Goal: Task Accomplishment & Management: Manage account settings

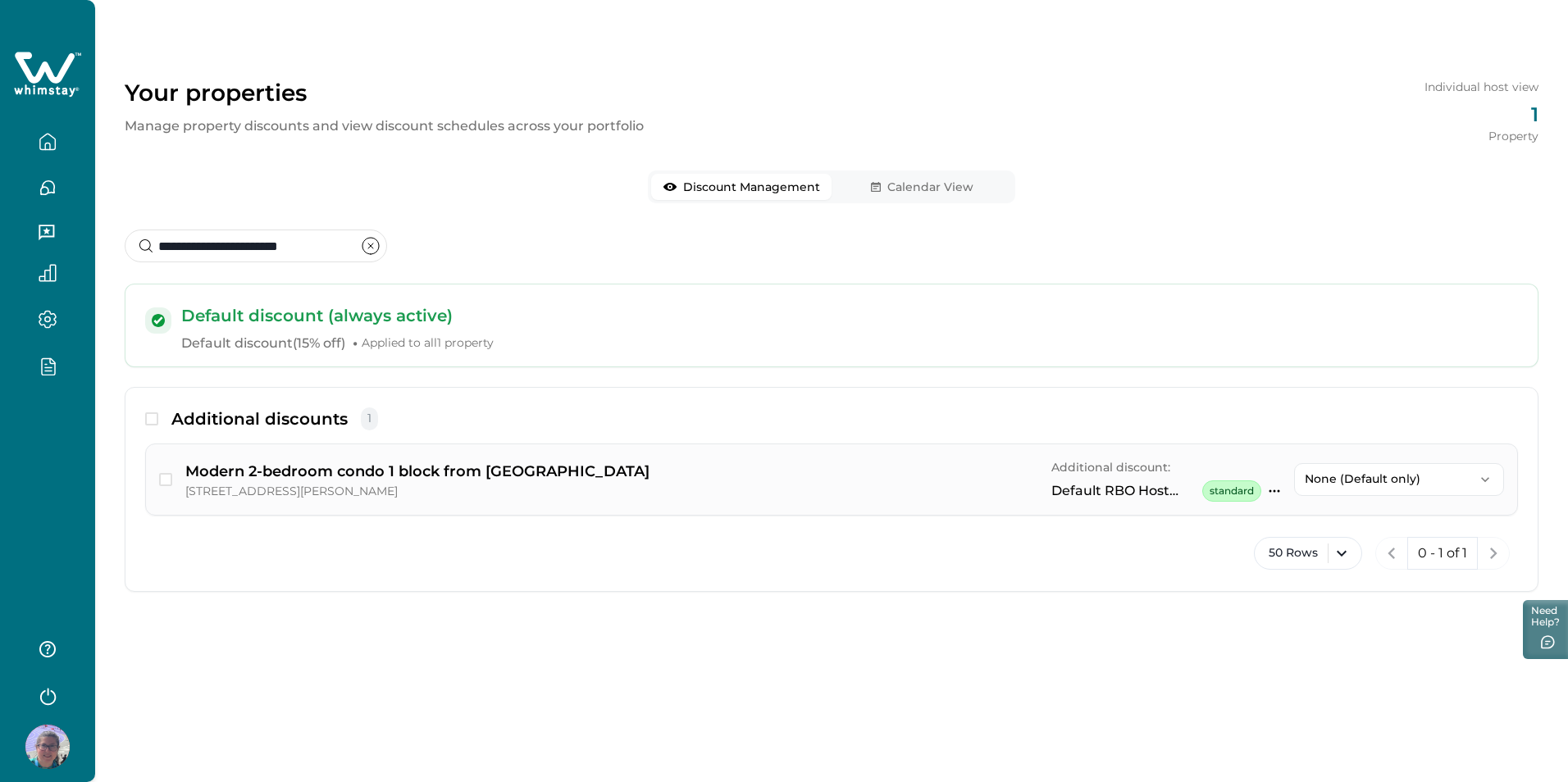
click at [1270, 491] on icon "button" at bounding box center [1275, 491] width 11 height 3
click at [59, 359] on button "button" at bounding box center [48, 366] width 68 height 19
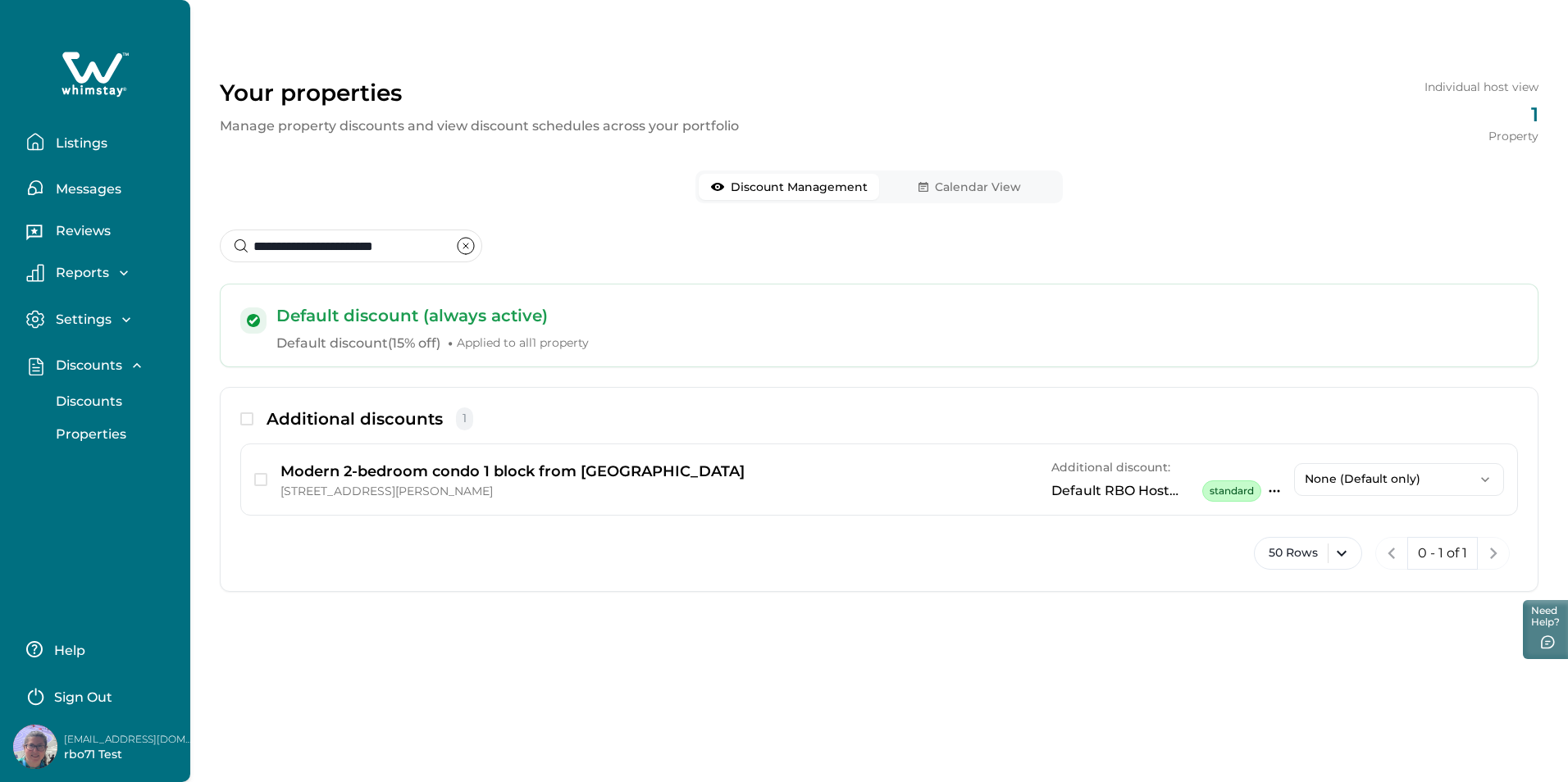
click at [97, 406] on p "Discounts" at bounding box center [86, 402] width 71 height 16
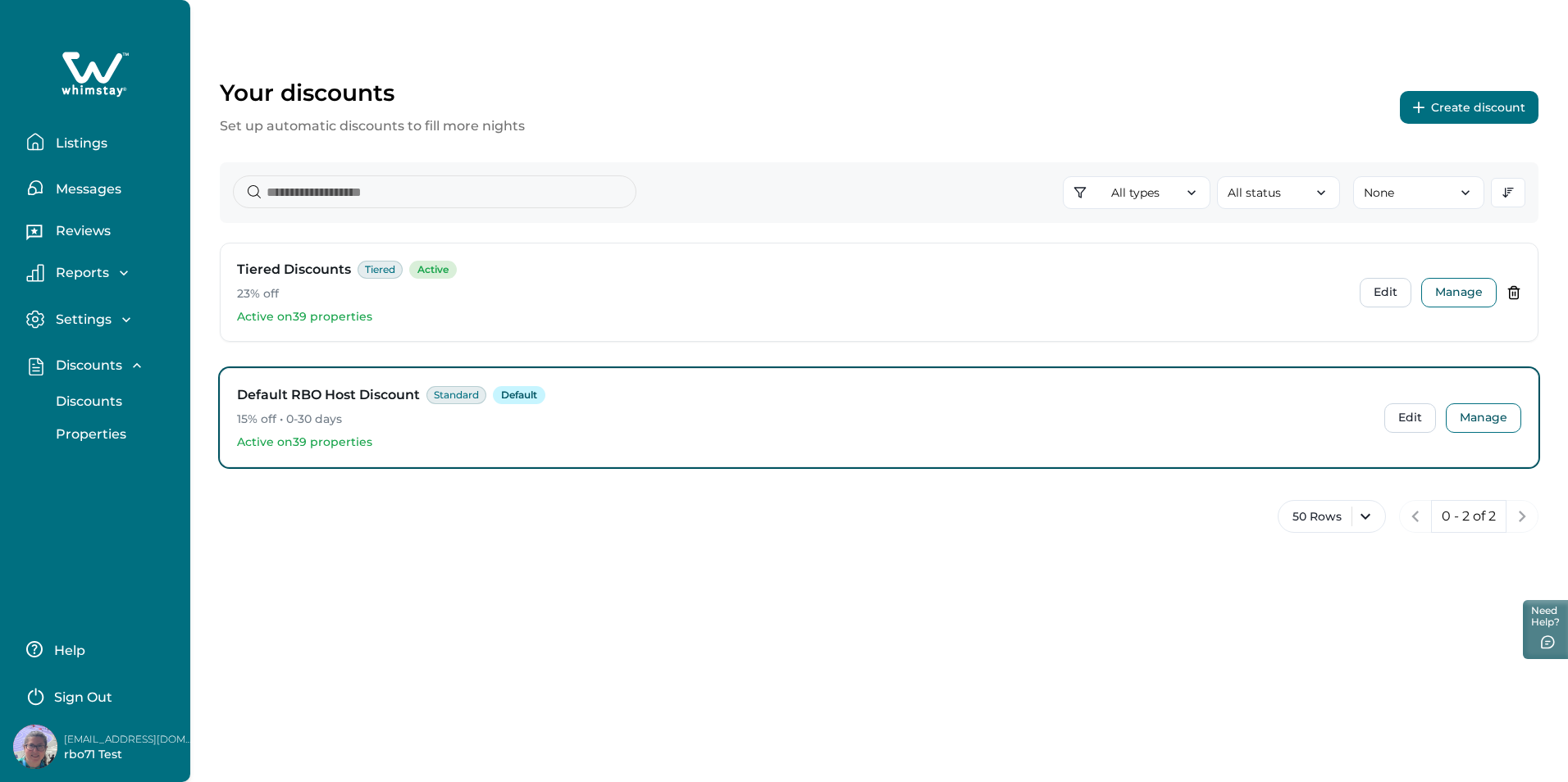
click at [1445, 105] on button "Create discount" at bounding box center [1470, 107] width 139 height 32
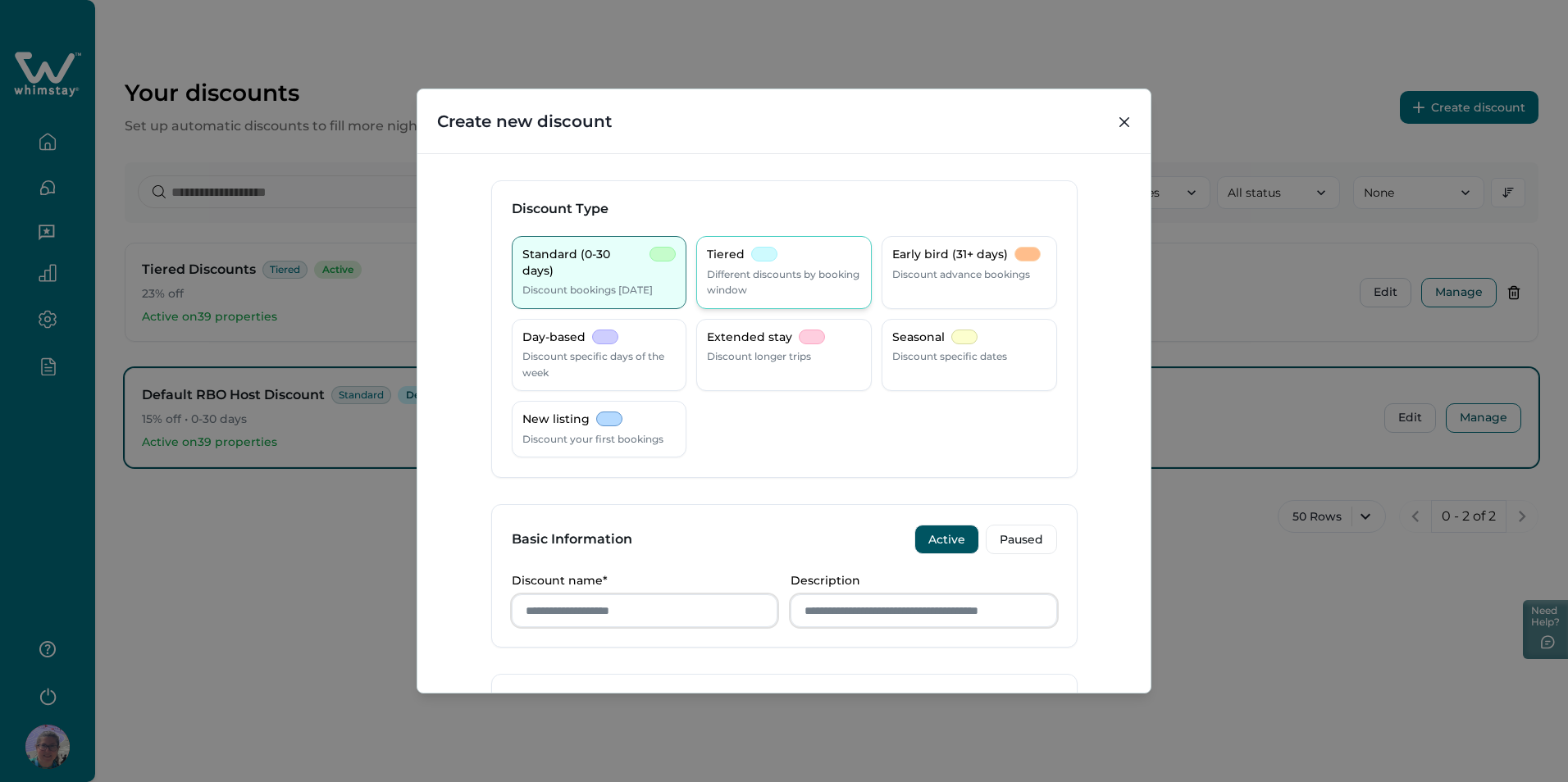
click at [738, 277] on p "Different discounts by booking window" at bounding box center [784, 282] width 154 height 32
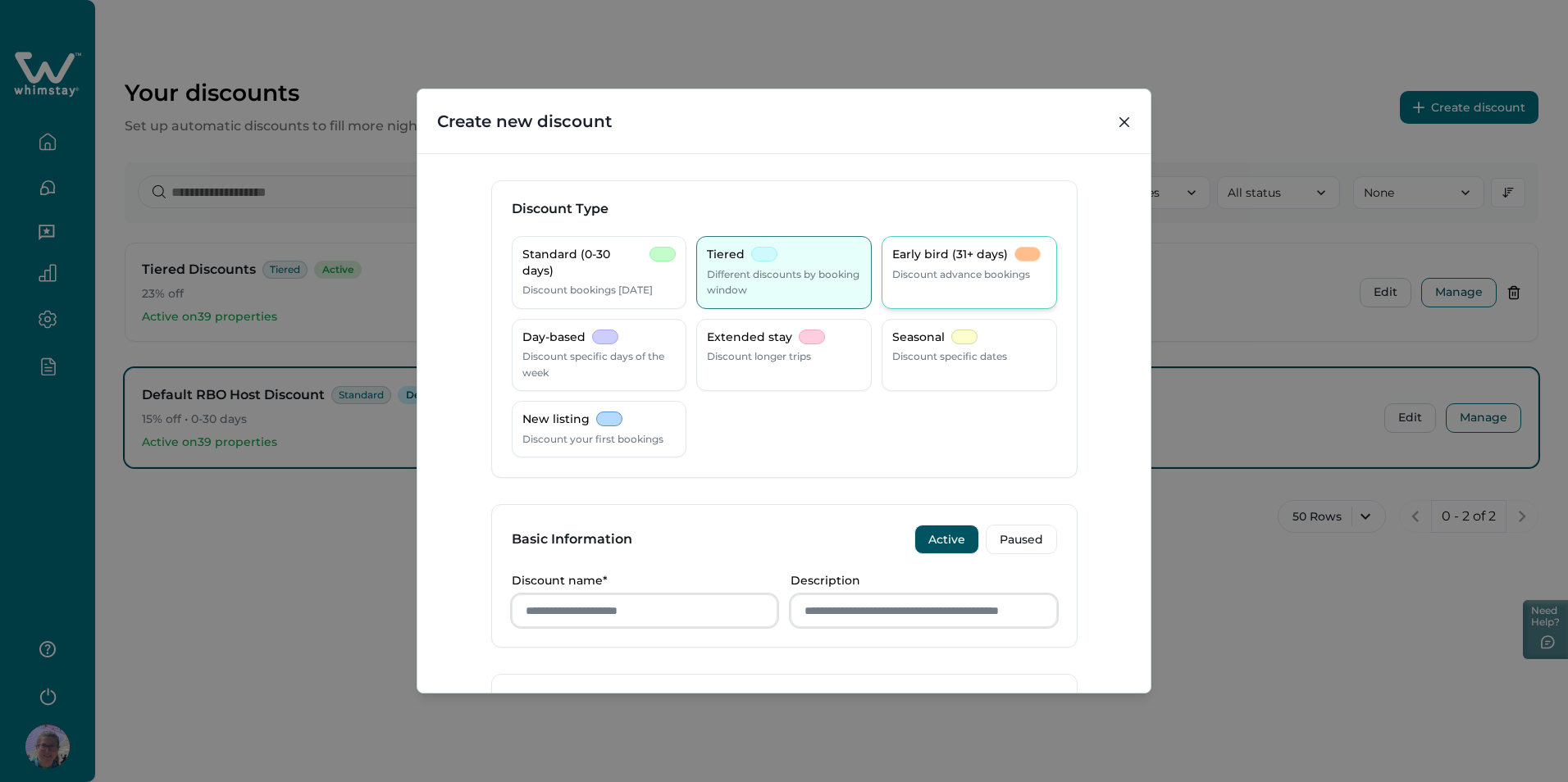
click at [955, 276] on p "Discount advance bookings" at bounding box center [961, 275] width 138 height 16
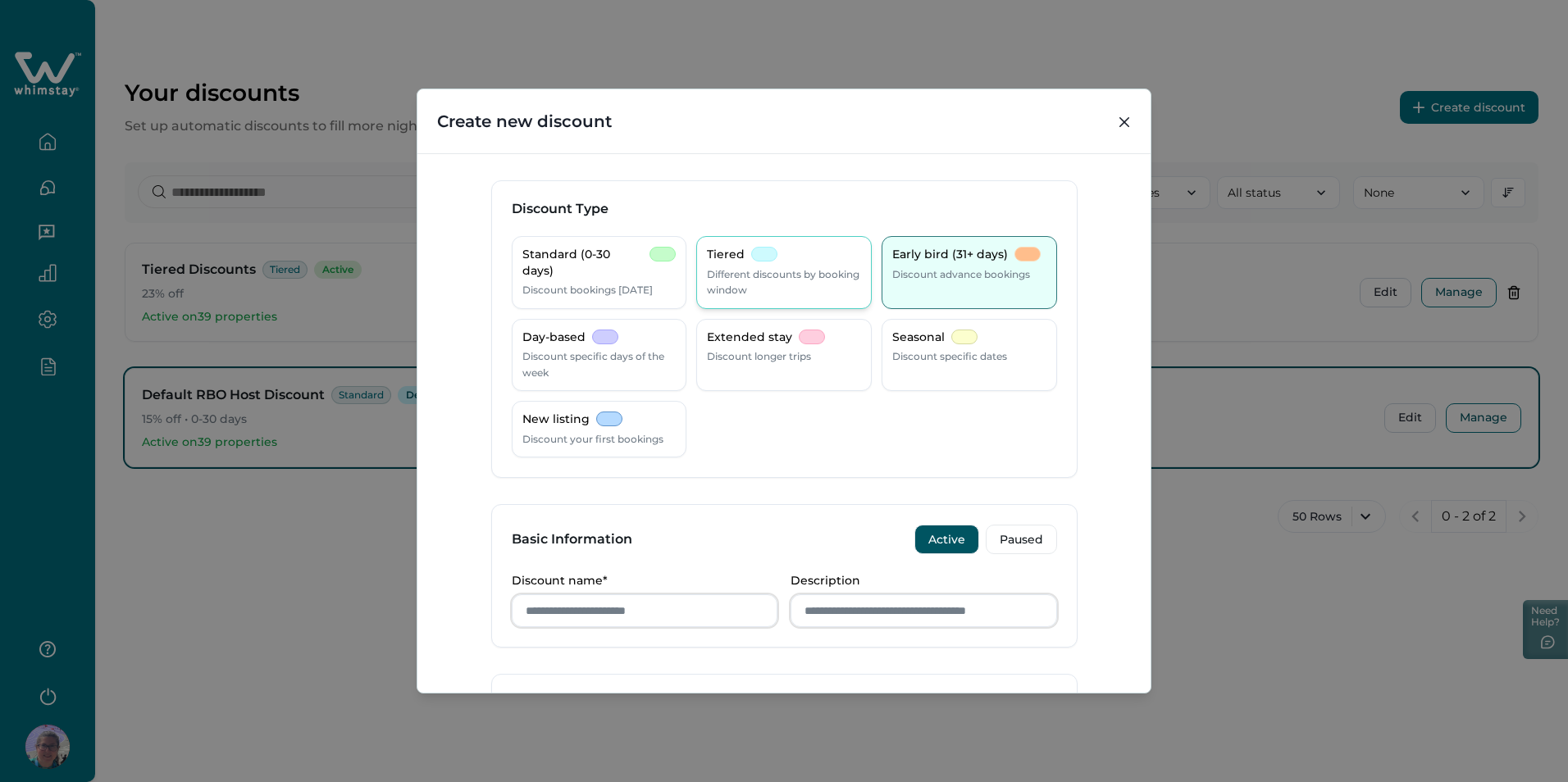
click at [789, 296] on p "Different discounts by booking window" at bounding box center [784, 282] width 154 height 32
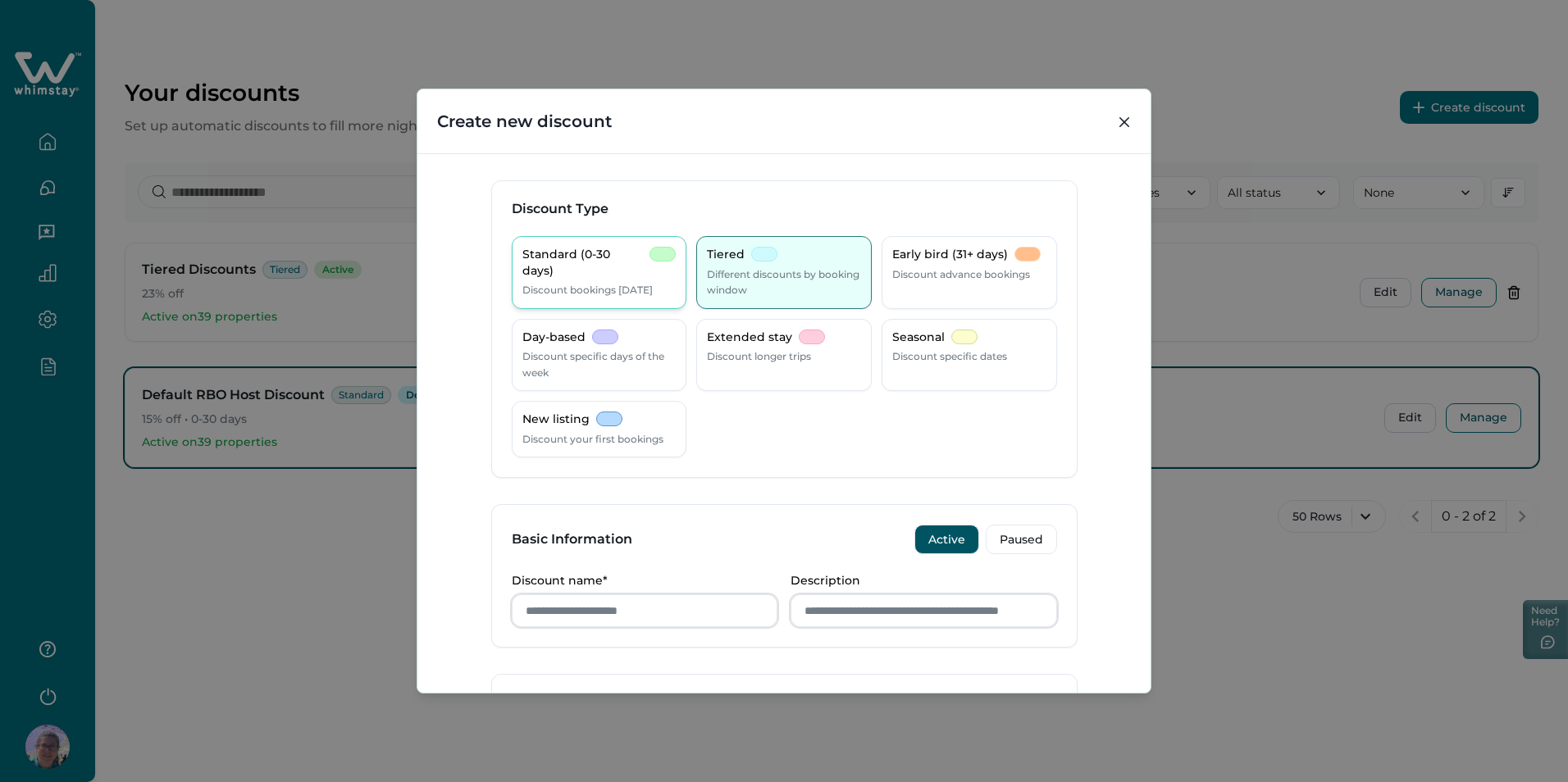
click at [639, 289] on p "Discount bookings [DATE]" at bounding box center [588, 290] width 131 height 16
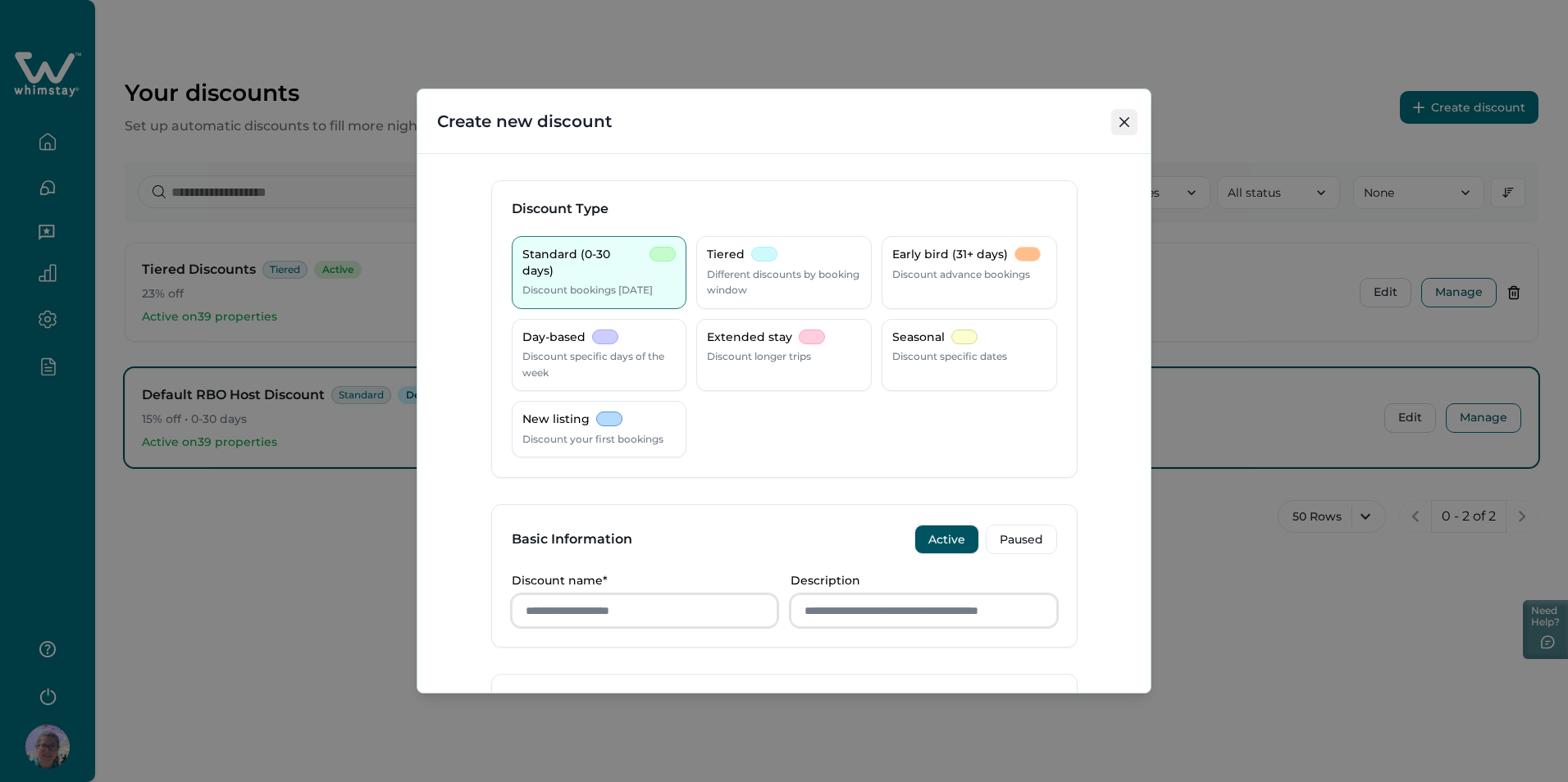
click at [1120, 114] on button "Close" at bounding box center [1124, 122] width 26 height 26
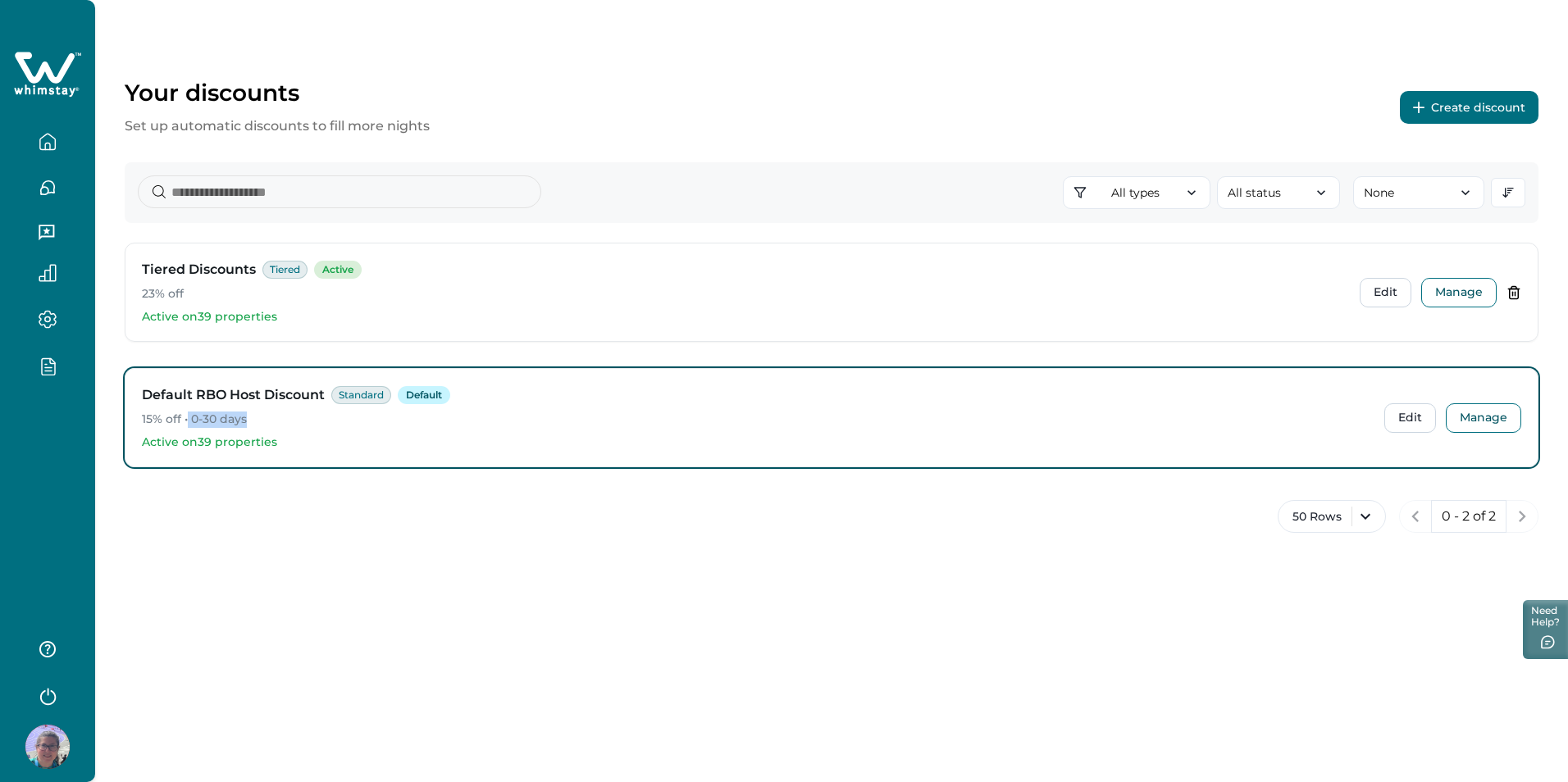
drag, startPoint x: 188, startPoint y: 415, endPoint x: 252, endPoint y: 420, distance: 64.2
click at [252, 420] on p "15% off • 0-30 days" at bounding box center [756, 420] width 1229 height 16
drag, startPoint x: 132, startPoint y: 287, endPoint x: 244, endPoint y: 294, distance: 112.2
click at [244, 294] on div "Tiered Discounts Tiered Active 23% off Active on 39 properties Edit Manage" at bounding box center [831, 292] width 1412 height 97
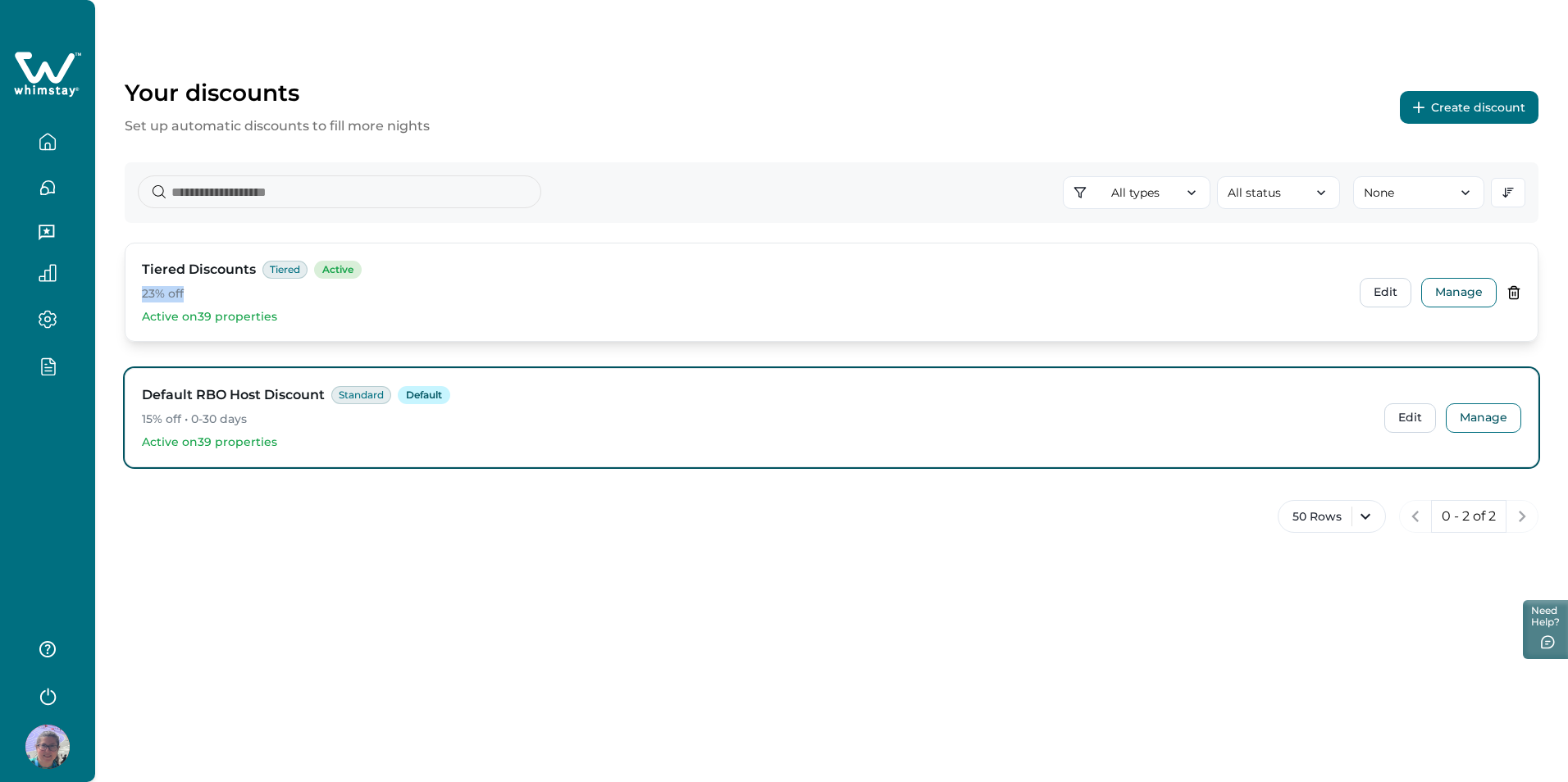
click at [244, 294] on p "23% off" at bounding box center [743, 295] width 1205 height 16
click at [1363, 288] on button "Edit" at bounding box center [1385, 293] width 51 height 30
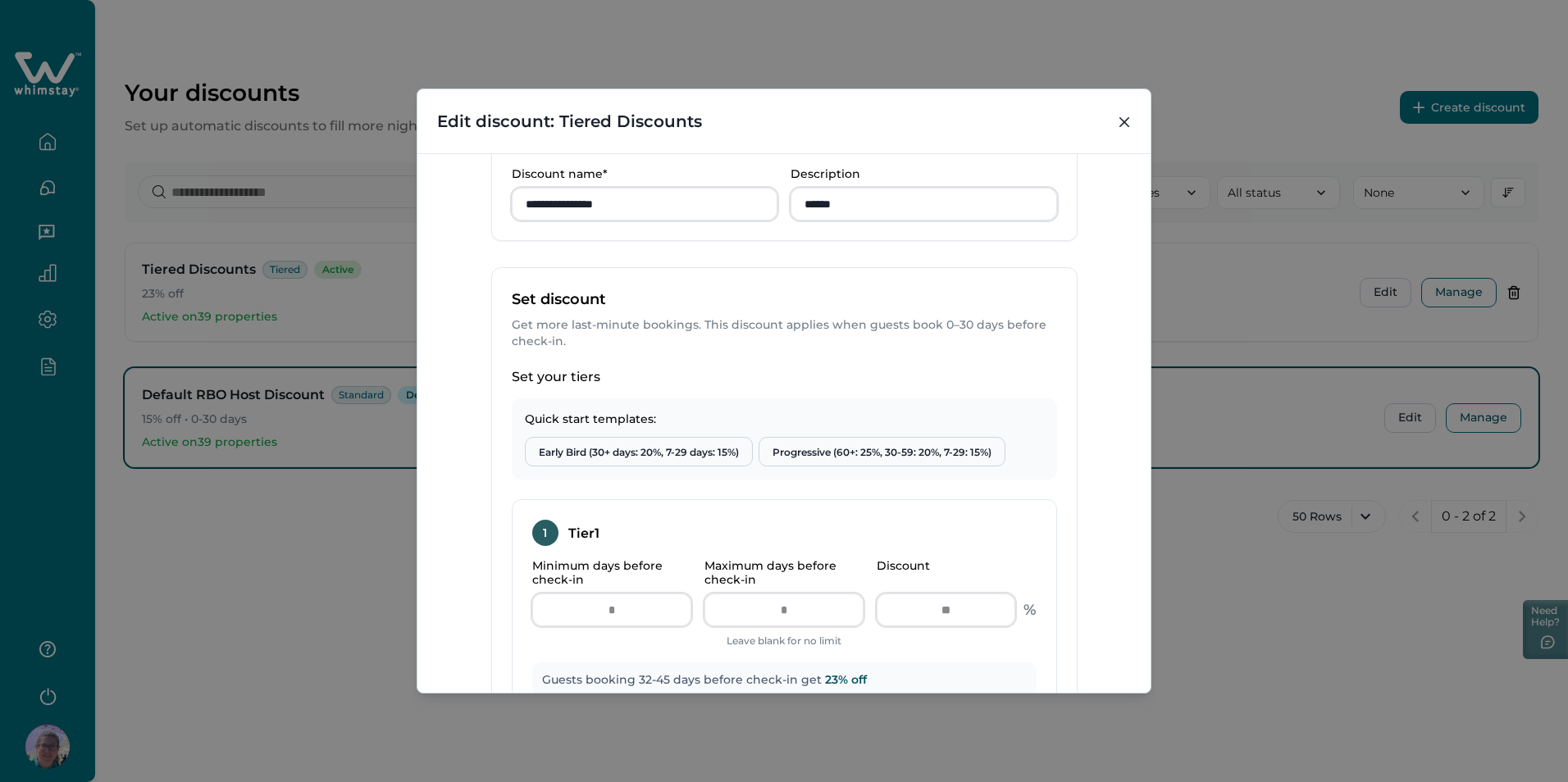
scroll to position [410, 0]
click at [1124, 123] on icon "Close" at bounding box center [1124, 122] width 10 height 10
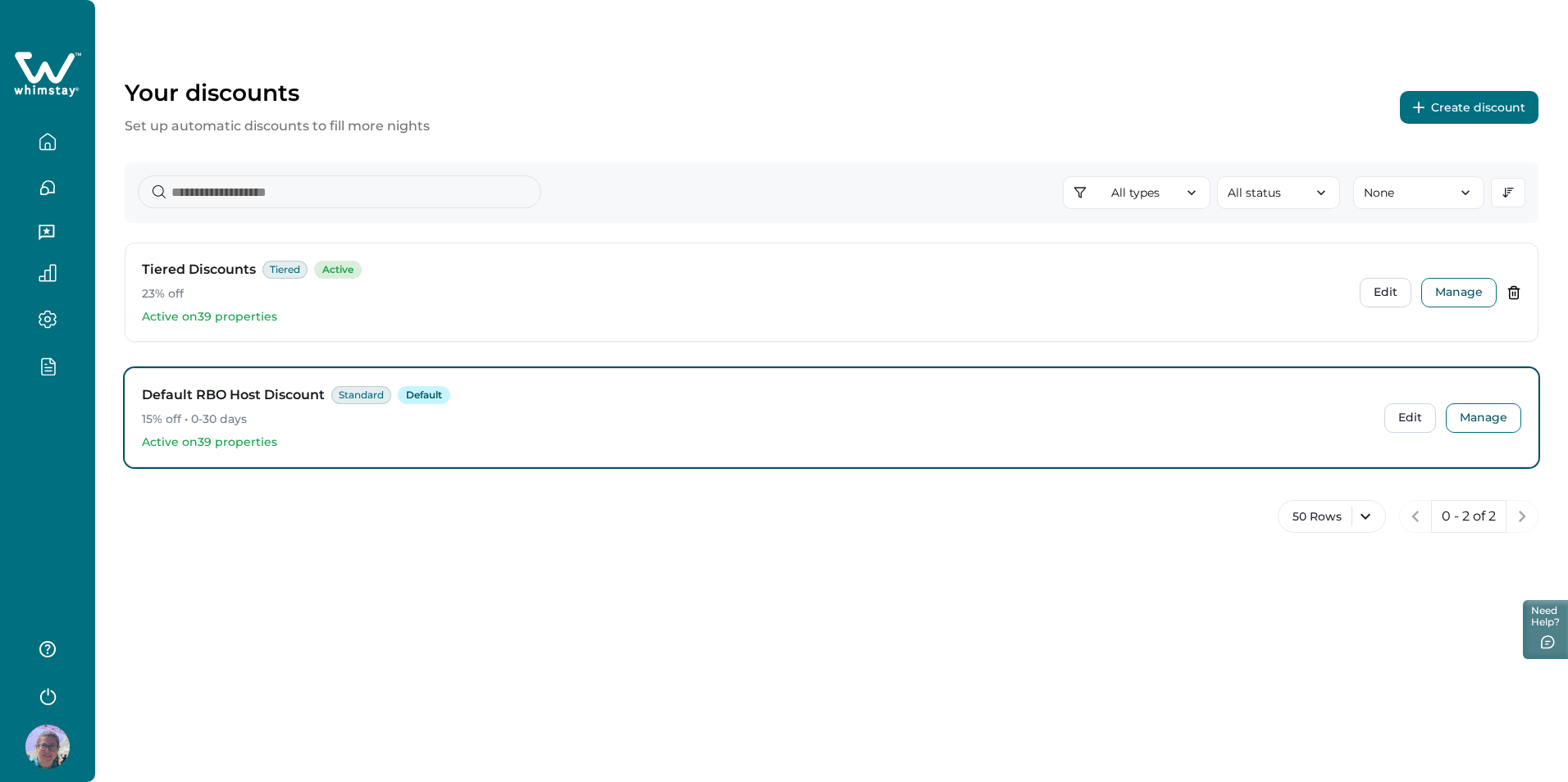
click at [52, 357] on icon "button" at bounding box center [48, 366] width 18 height 19
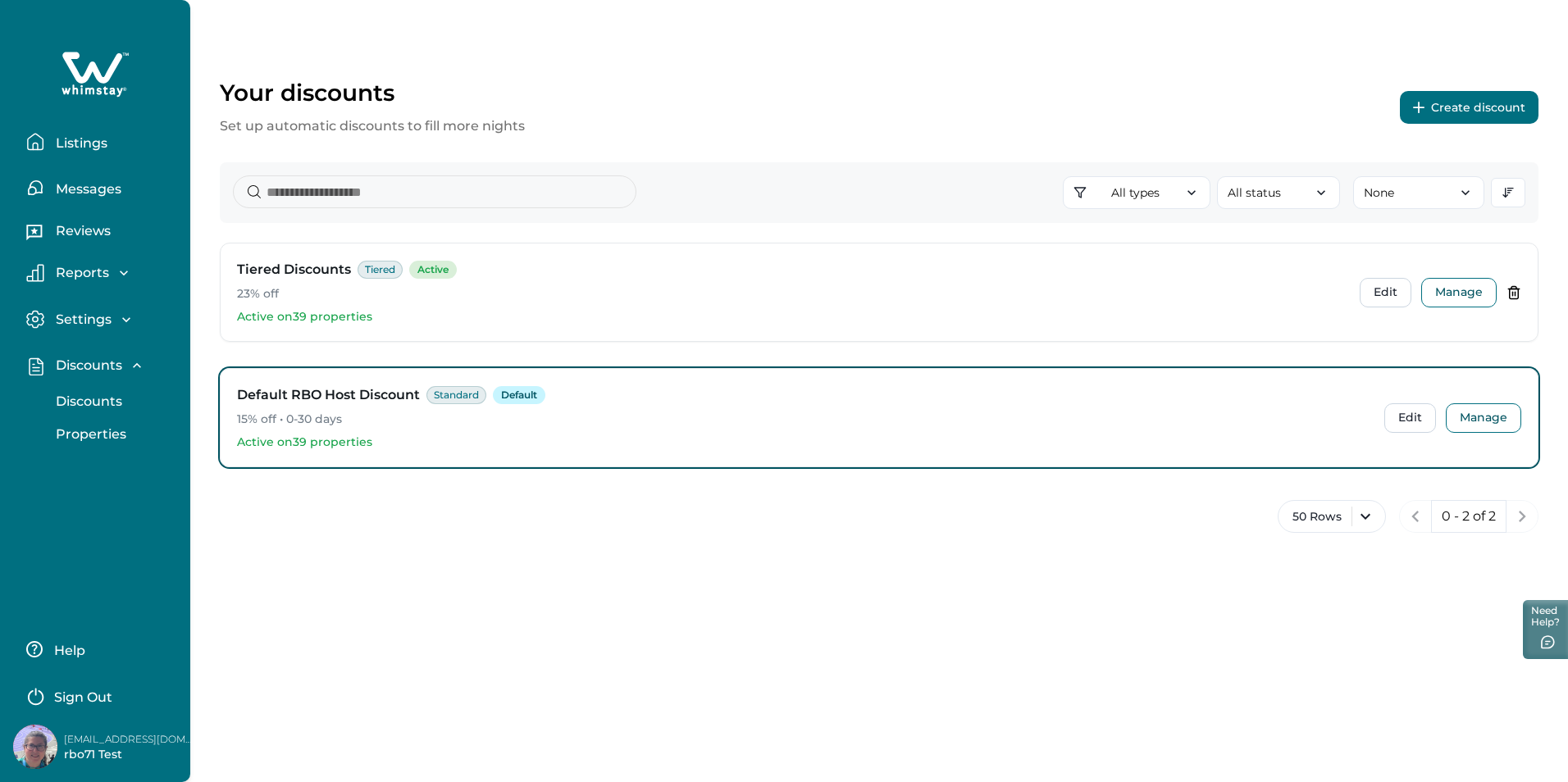
click at [91, 394] on p "Discounts" at bounding box center [86, 402] width 71 height 16
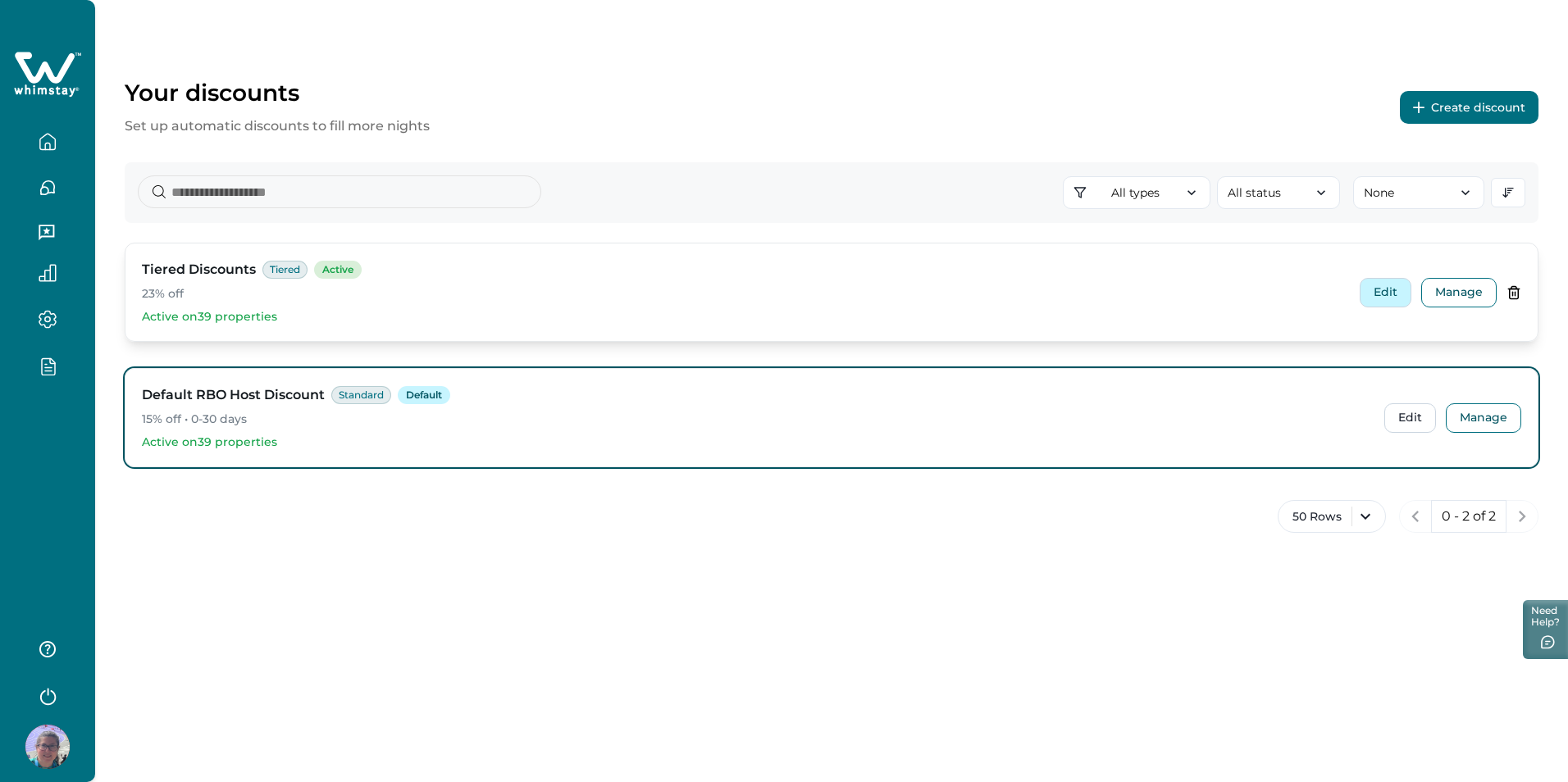
click at [1391, 295] on button "Edit" at bounding box center [1385, 293] width 51 height 30
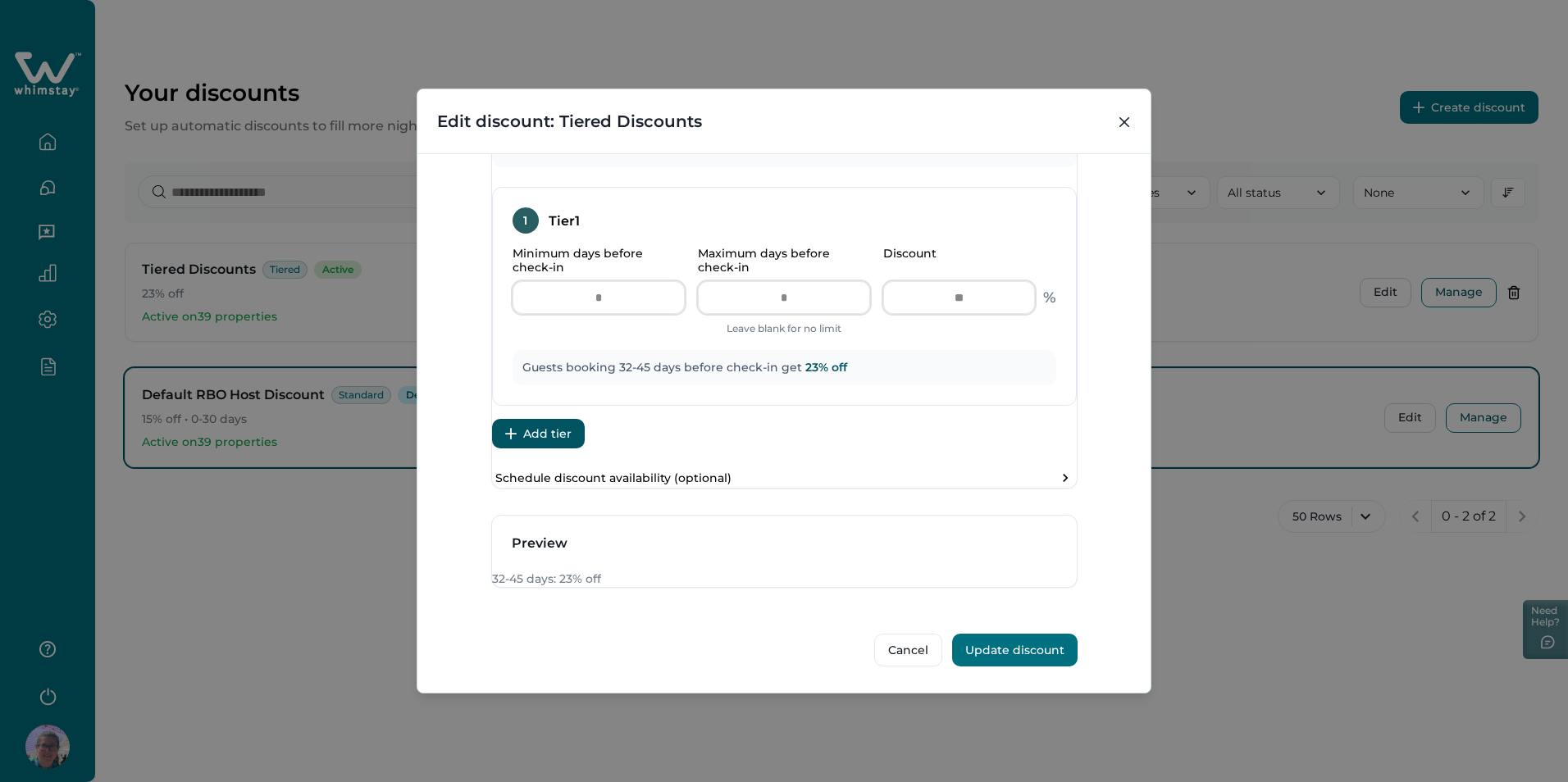
scroll to position [738, 0]
click at [582, 419] on button "Add tier" at bounding box center [538, 433] width 93 height 30
click at [1013, 647] on button "Update discount" at bounding box center [1015, 650] width 125 height 32
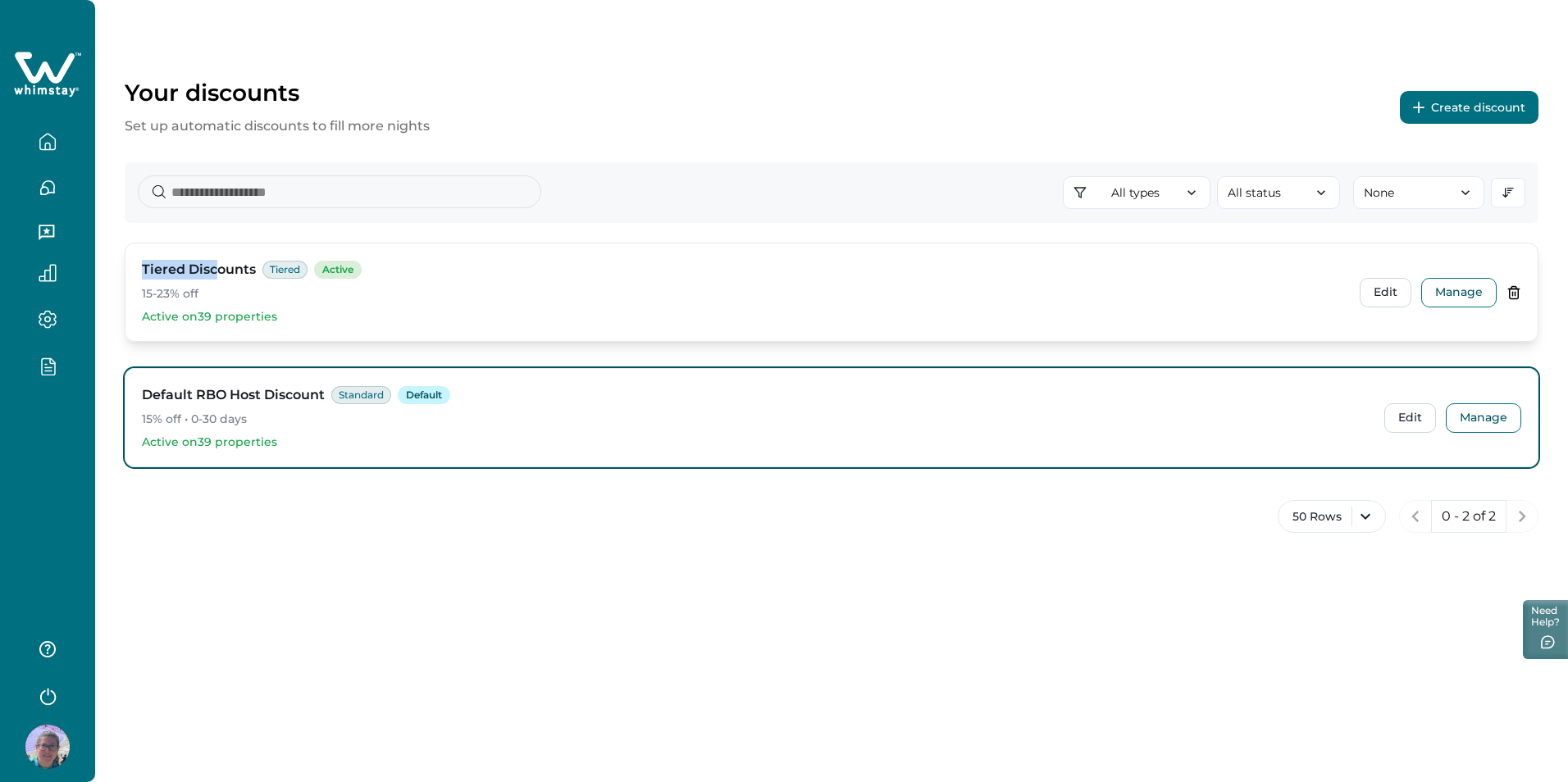
drag, startPoint x: 137, startPoint y: 268, endPoint x: 214, endPoint y: 260, distance: 77.4
click at [214, 260] on div "Tiered Discounts Tiered Active 15-23% off Active on 39 properties Edit Manage" at bounding box center [831, 292] width 1412 height 97
click at [1394, 294] on button "Edit" at bounding box center [1385, 293] width 51 height 30
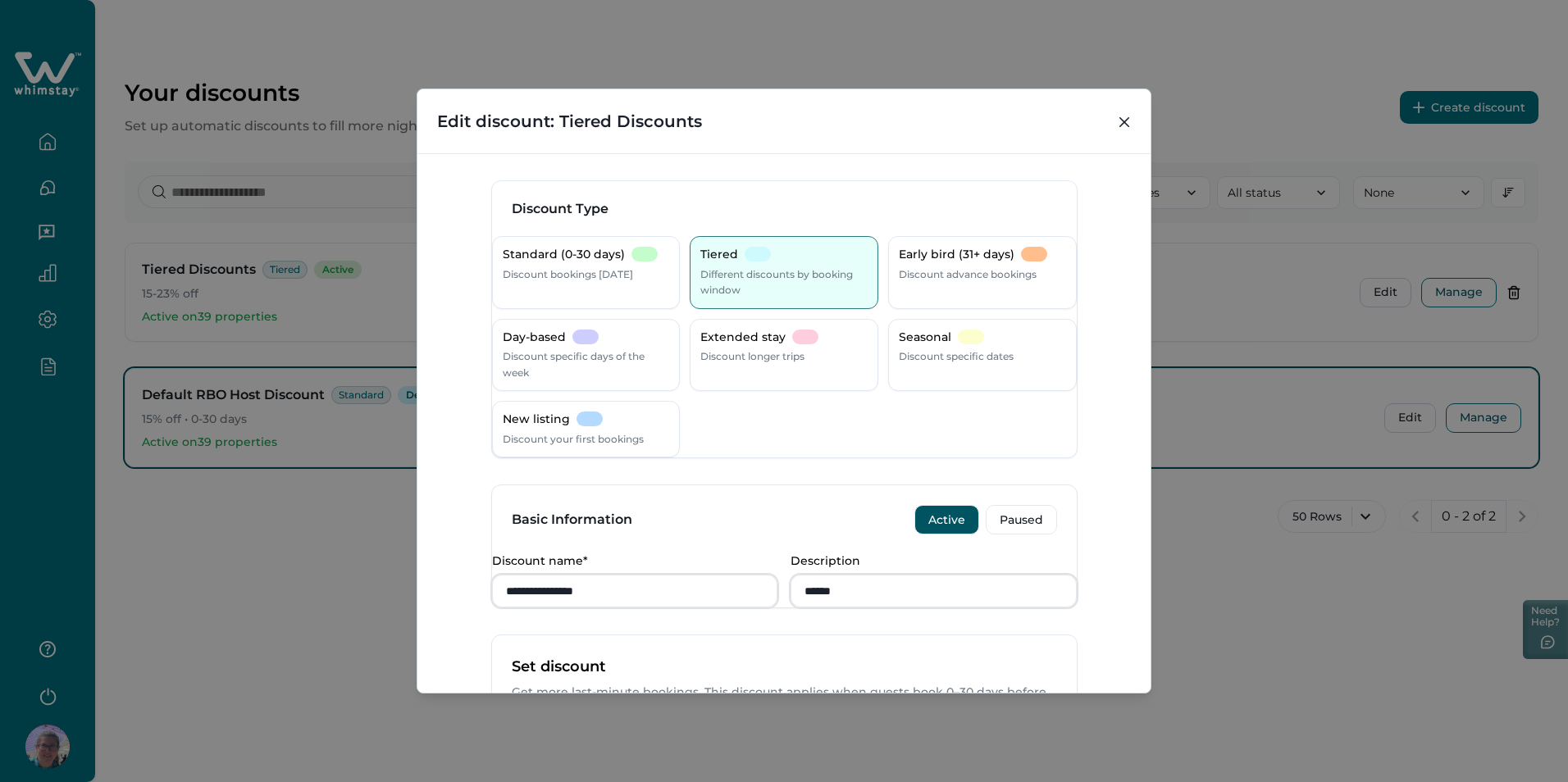
click at [385, 616] on div "**********" at bounding box center [784, 391] width 1568 height 782
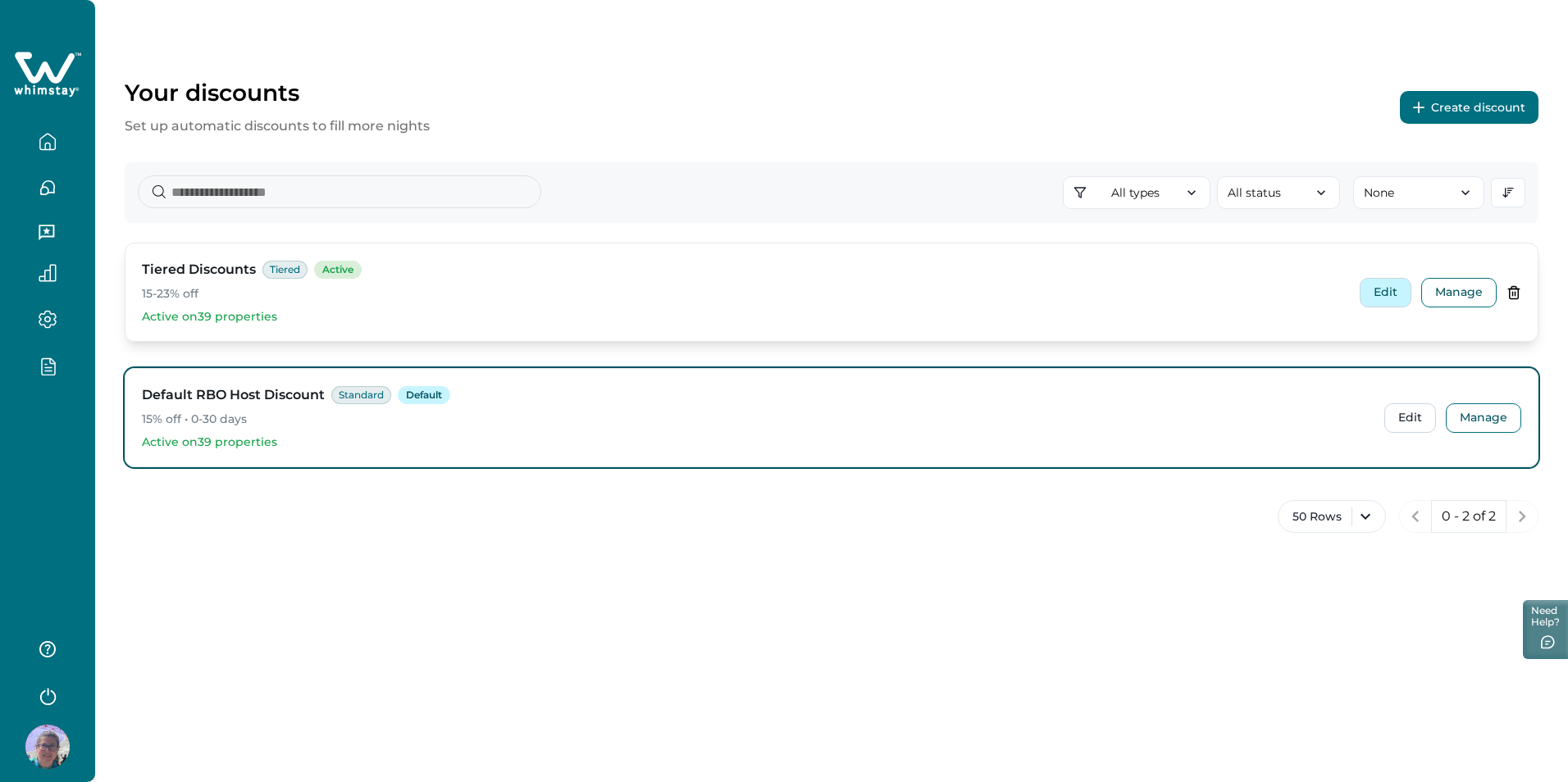
click at [1378, 285] on button "Edit" at bounding box center [1385, 293] width 51 height 30
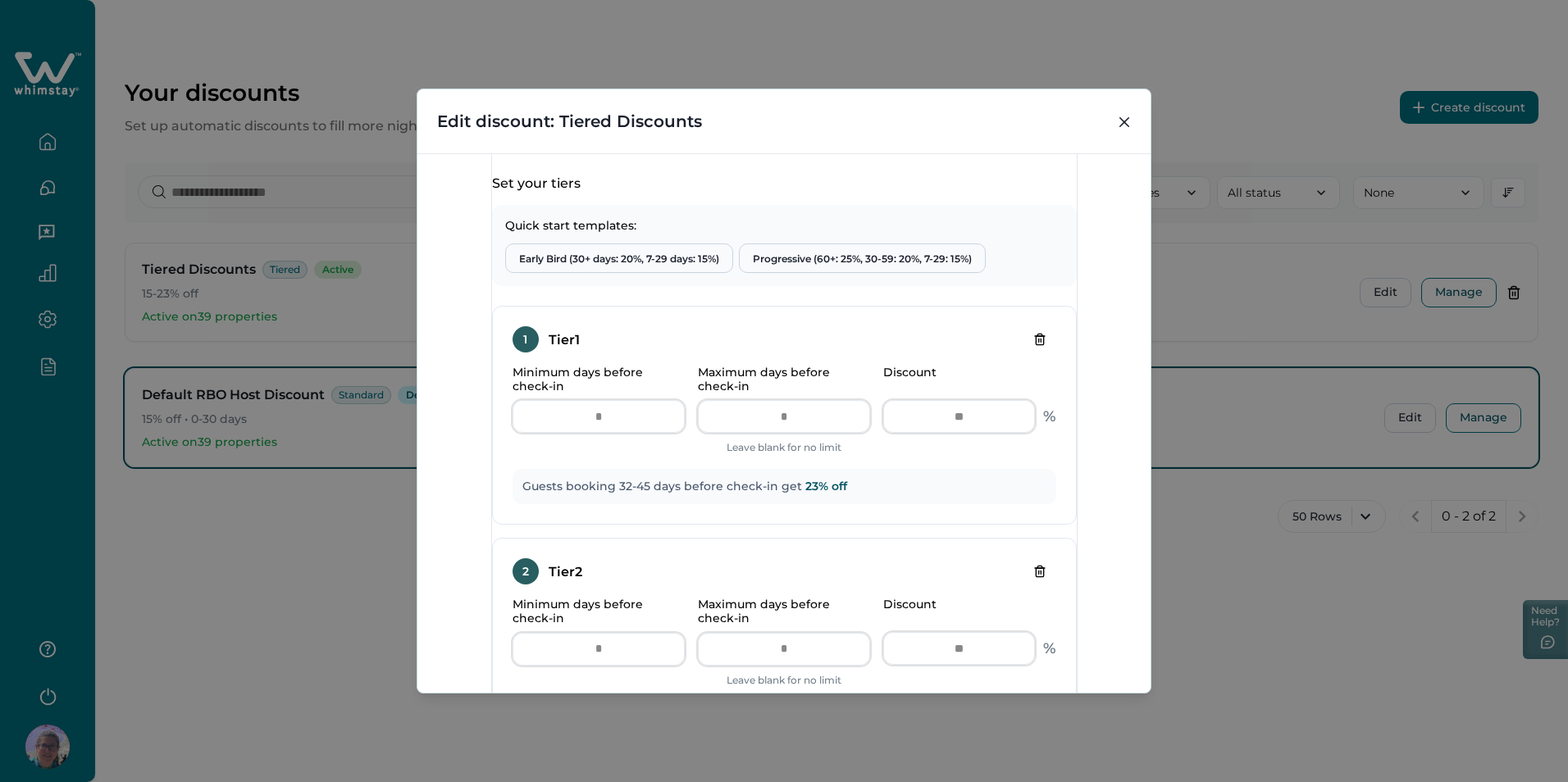
scroll to position [656, 0]
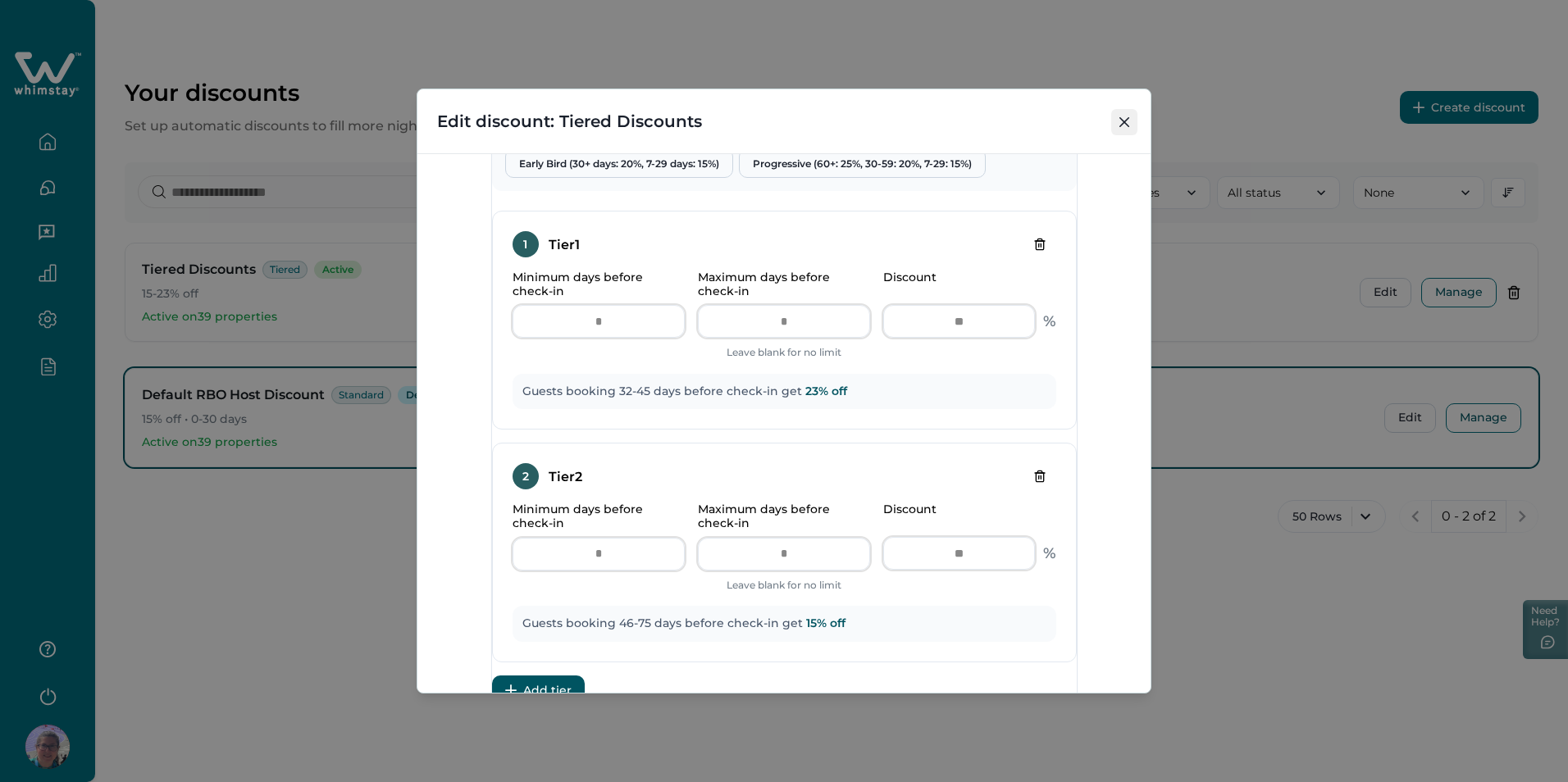
click at [1120, 122] on icon "Close" at bounding box center [1124, 122] width 10 height 10
